Goal: Check status: Check status

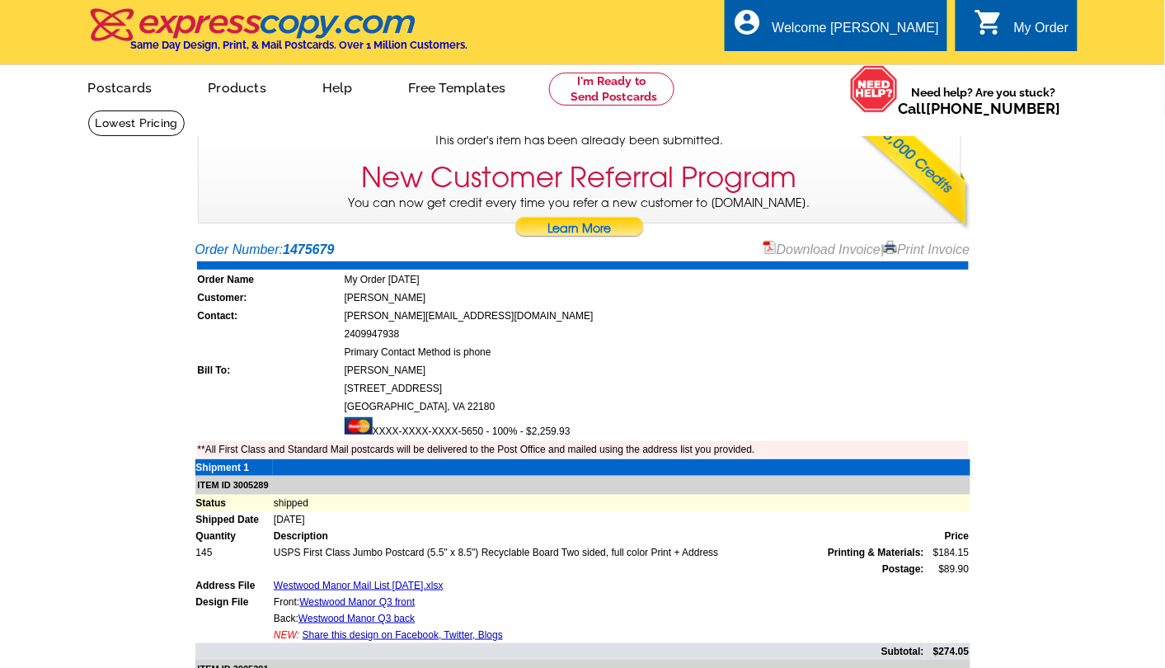
click at [1031, 23] on div "My Order" at bounding box center [1041, 32] width 55 height 23
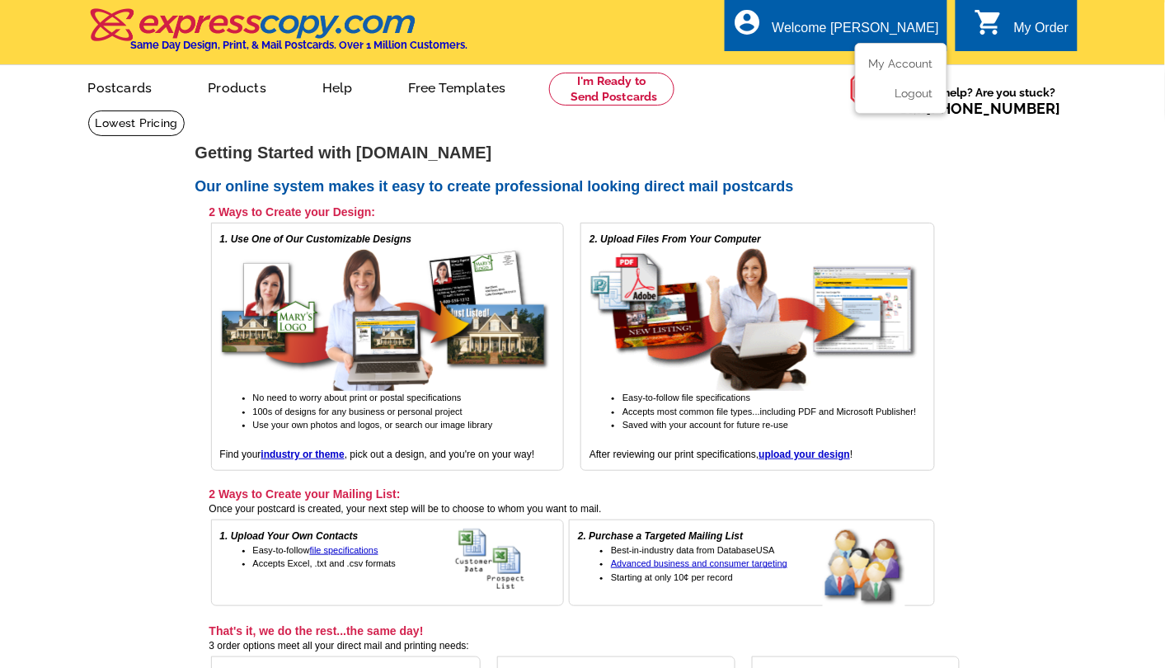
click at [868, 25] on div "Welcome [PERSON_NAME]" at bounding box center [855, 32] width 166 height 23
click at [879, 68] on link "My Account" at bounding box center [897, 63] width 71 height 15
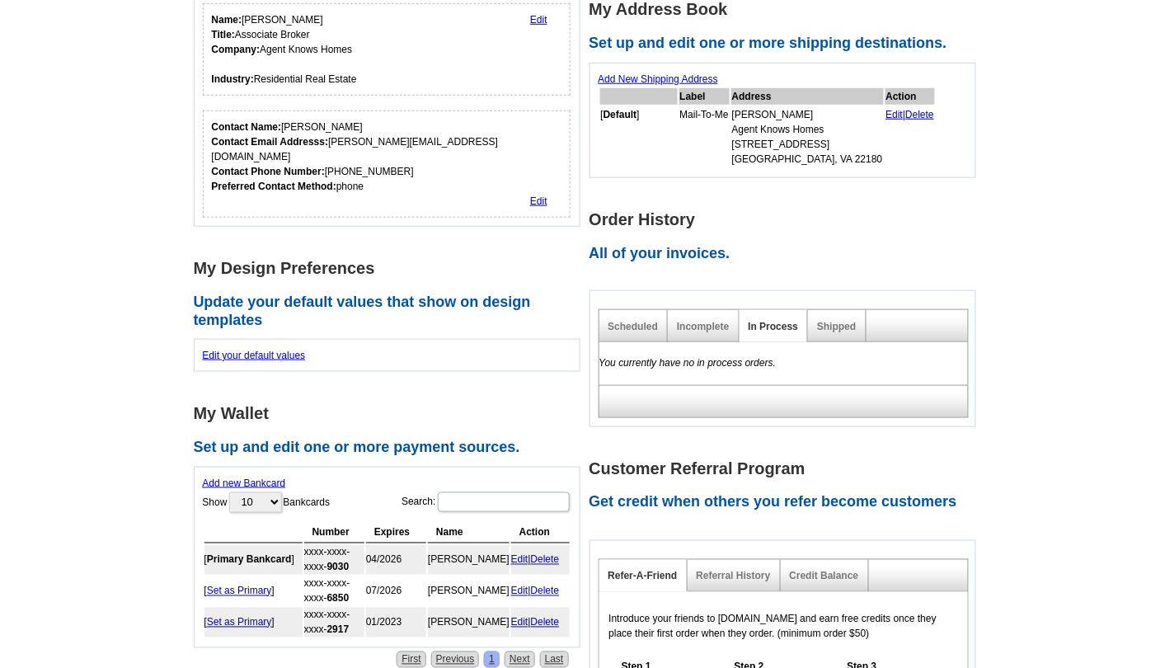
scroll to position [412, 0]
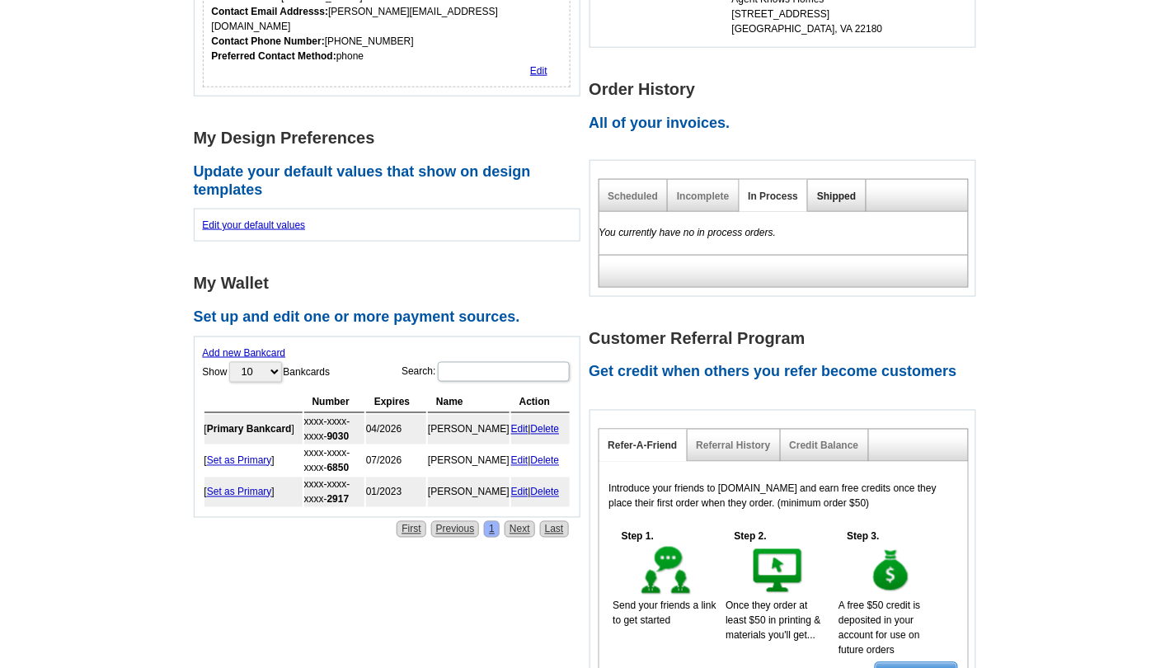
click at [830, 194] on link "Shipped" at bounding box center [836, 196] width 39 height 12
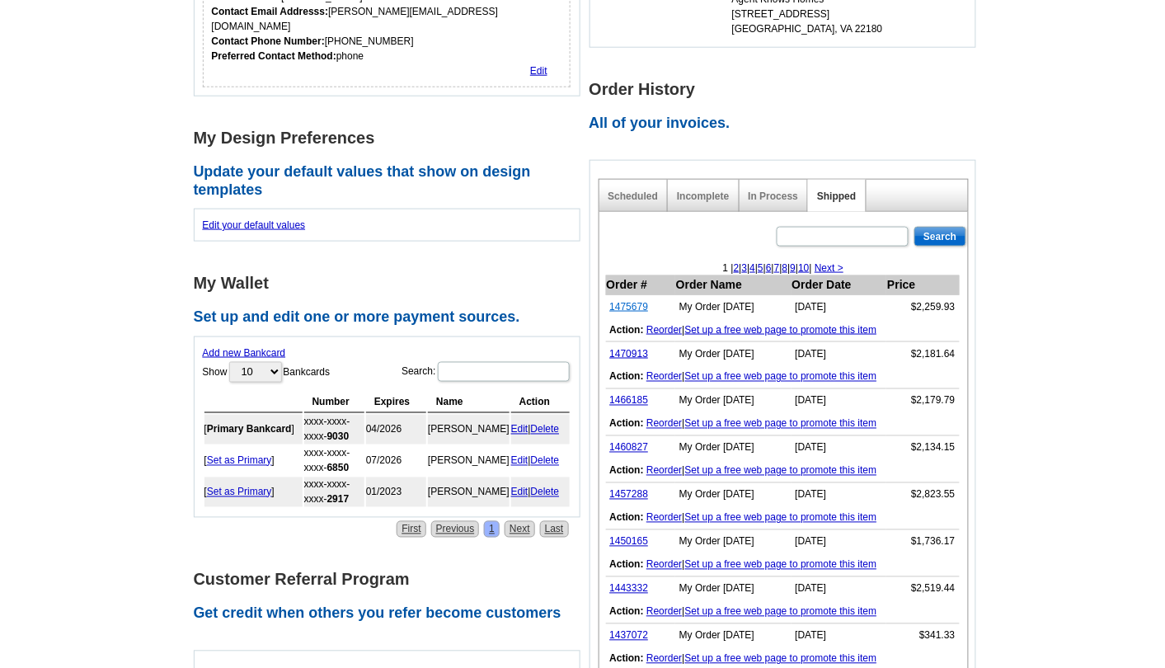
click at [628, 307] on link "1475679" at bounding box center [629, 307] width 39 height 12
